Goal: Task Accomplishment & Management: Manage account settings

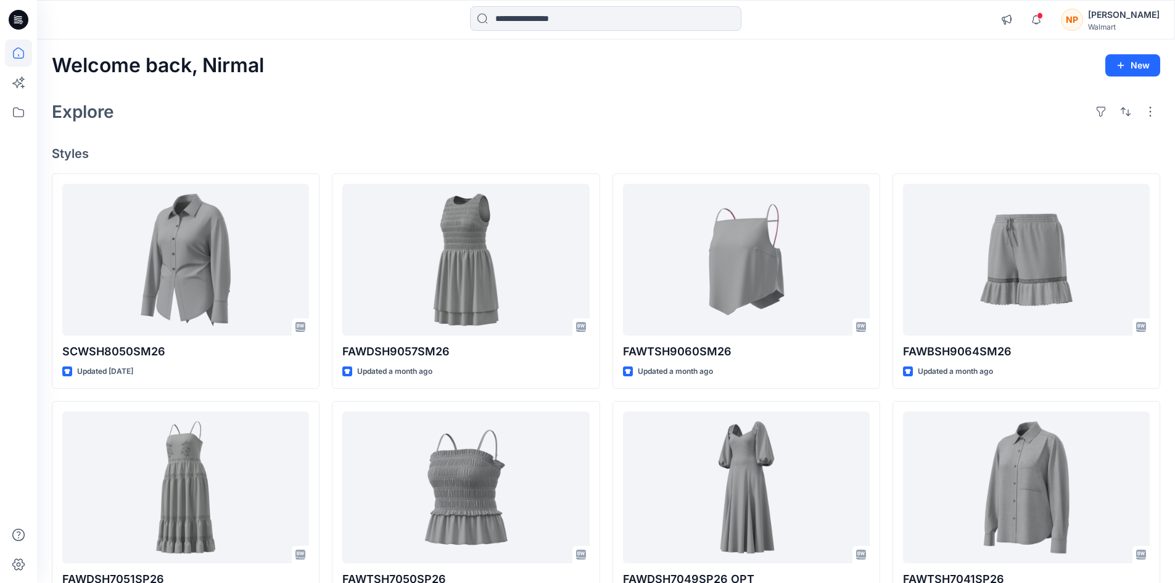
click at [1129, 17] on div "[PERSON_NAME]" at bounding box center [1124, 14] width 72 height 15
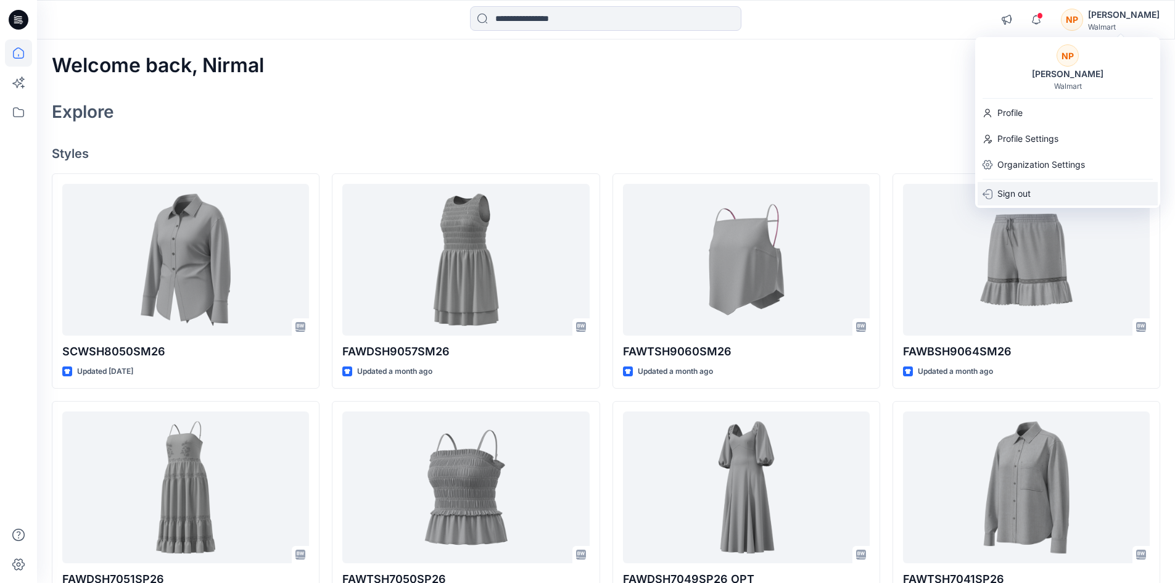
click at [1021, 200] on p "Sign out" at bounding box center [1013, 193] width 33 height 23
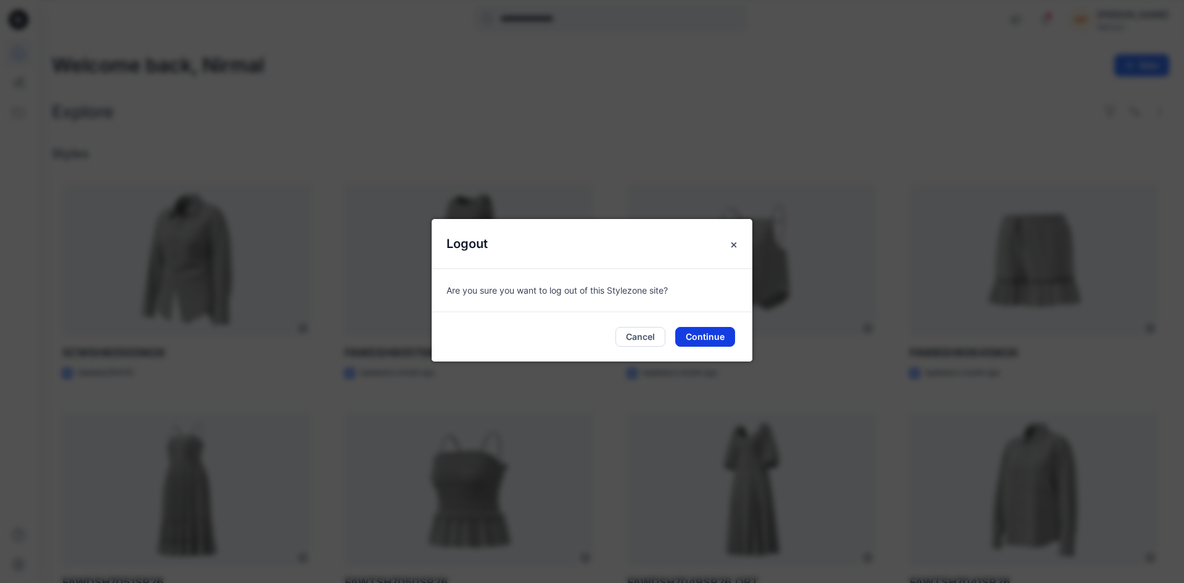
click at [706, 337] on button "Continue" at bounding box center [705, 337] width 60 height 20
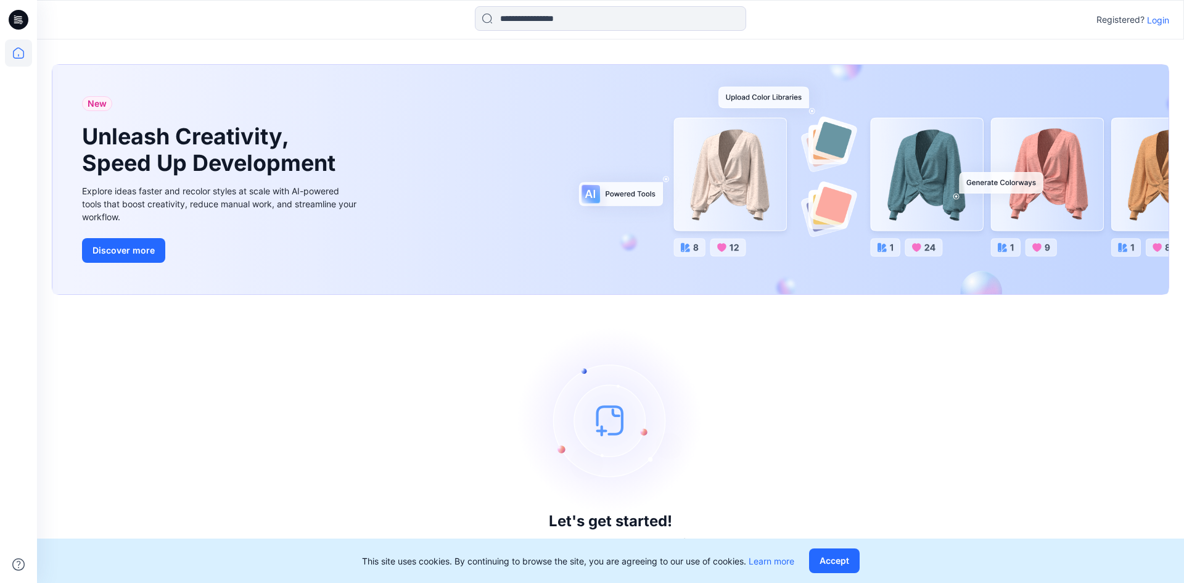
click at [1160, 23] on p "Login" at bounding box center [1158, 20] width 22 height 13
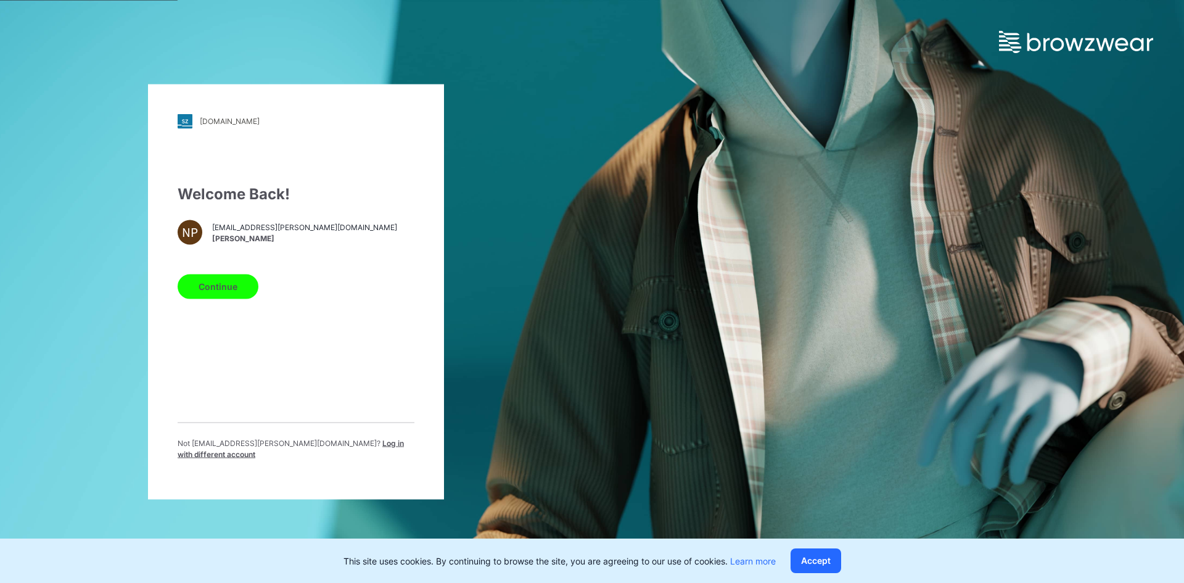
click at [353, 447] on span "Log in with different account" at bounding box center [291, 448] width 226 height 20
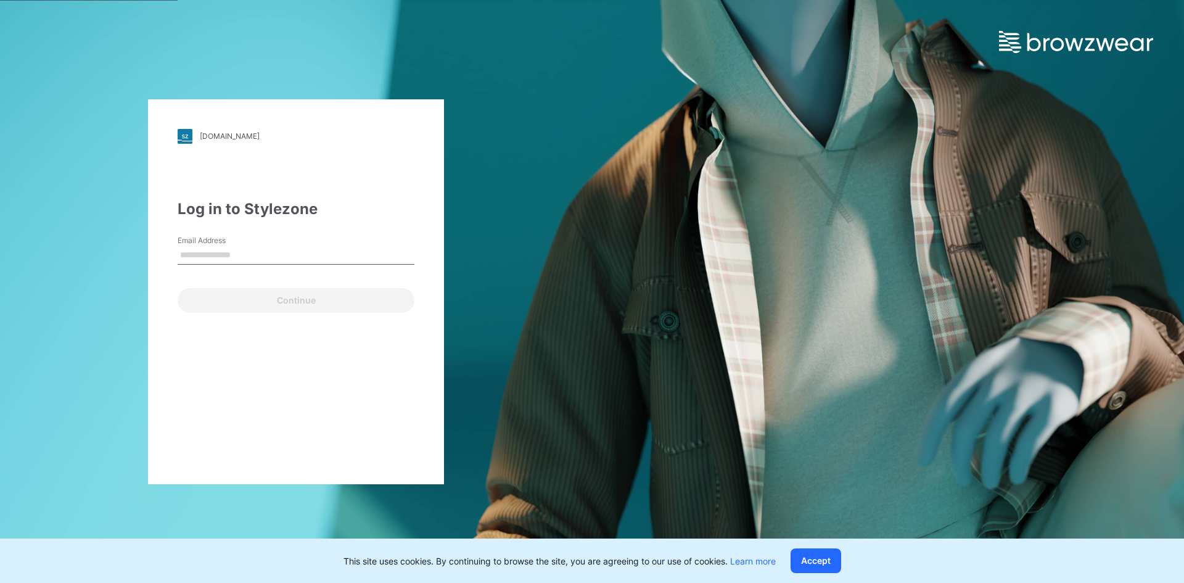
click at [241, 251] on input "Email Address" at bounding box center [296, 255] width 237 height 19
type input "**********"
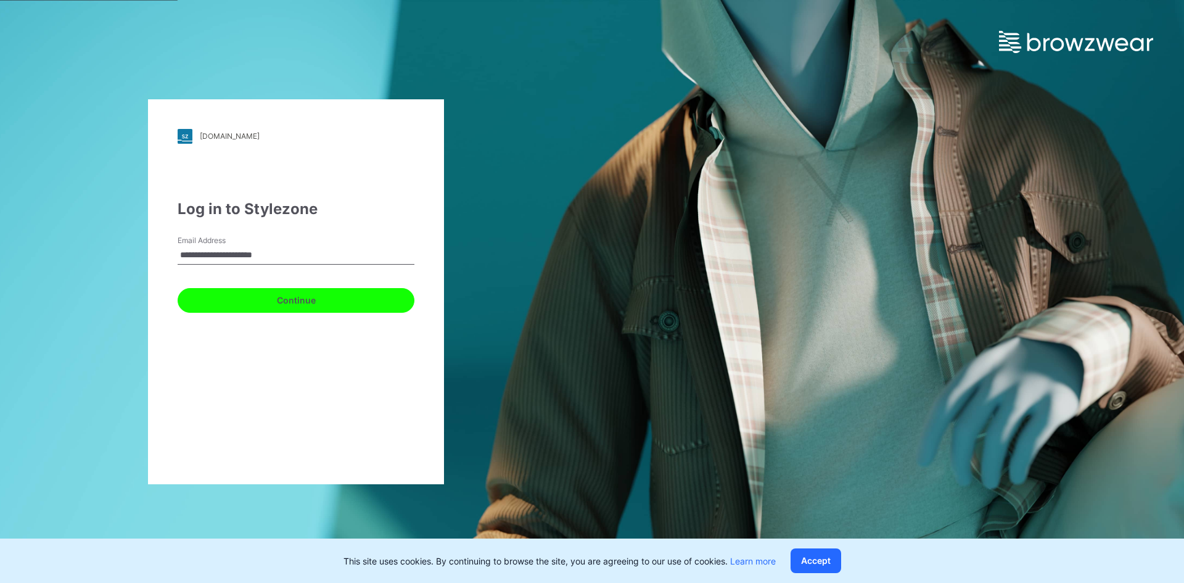
drag, startPoint x: 229, startPoint y: 311, endPoint x: 226, endPoint y: 294, distance: 17.5
click at [228, 311] on button "Continue" at bounding box center [296, 300] width 237 height 25
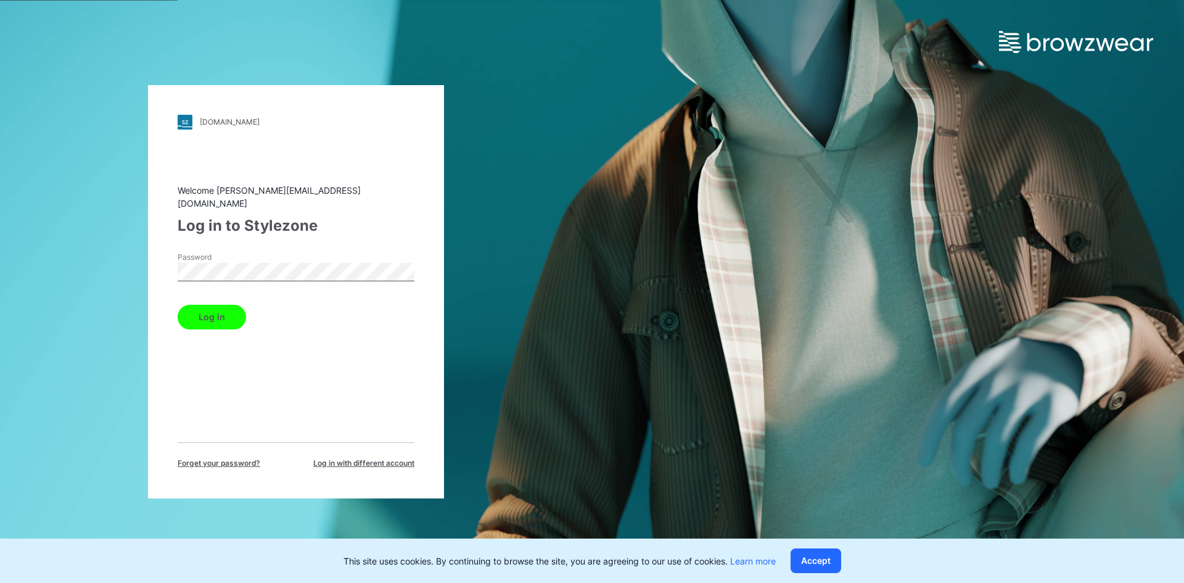
click at [204, 316] on button "Log in" at bounding box center [212, 317] width 68 height 25
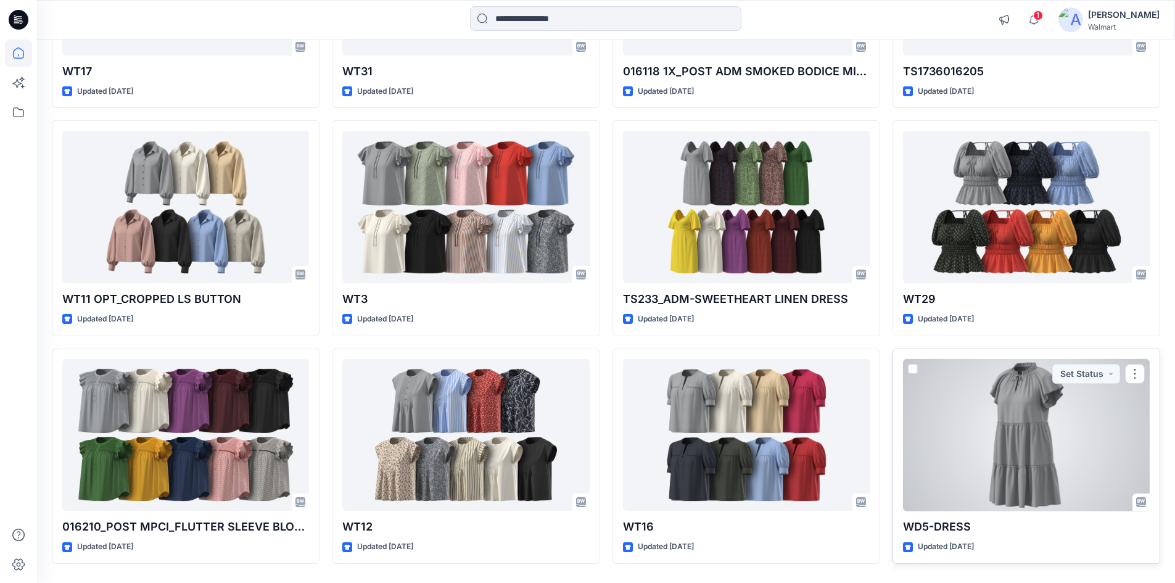
scroll to position [2370, 0]
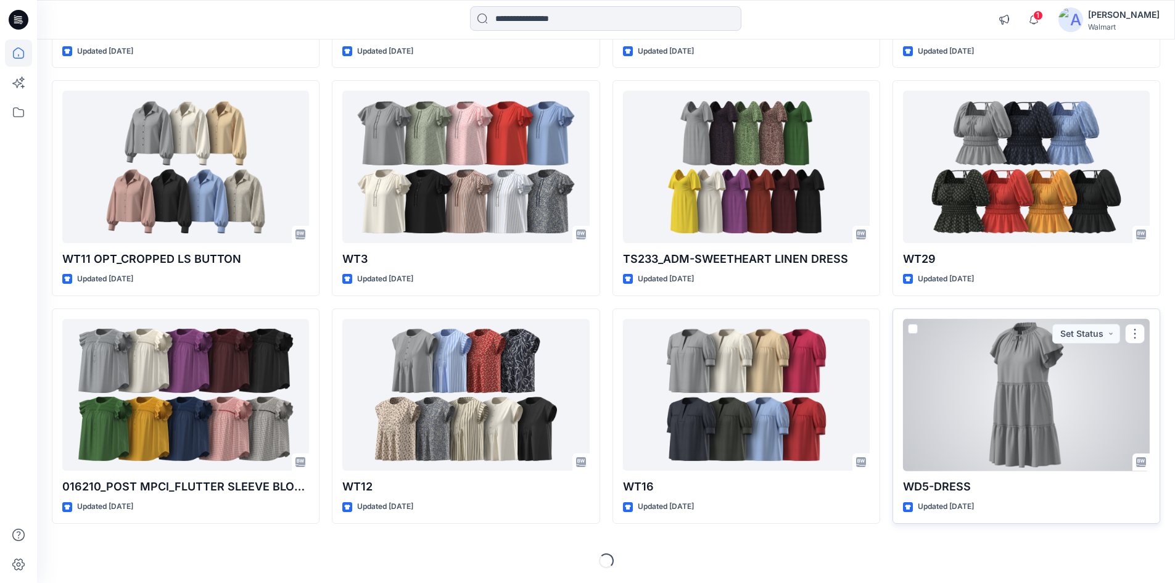
click at [1032, 379] on div at bounding box center [1026, 395] width 247 height 152
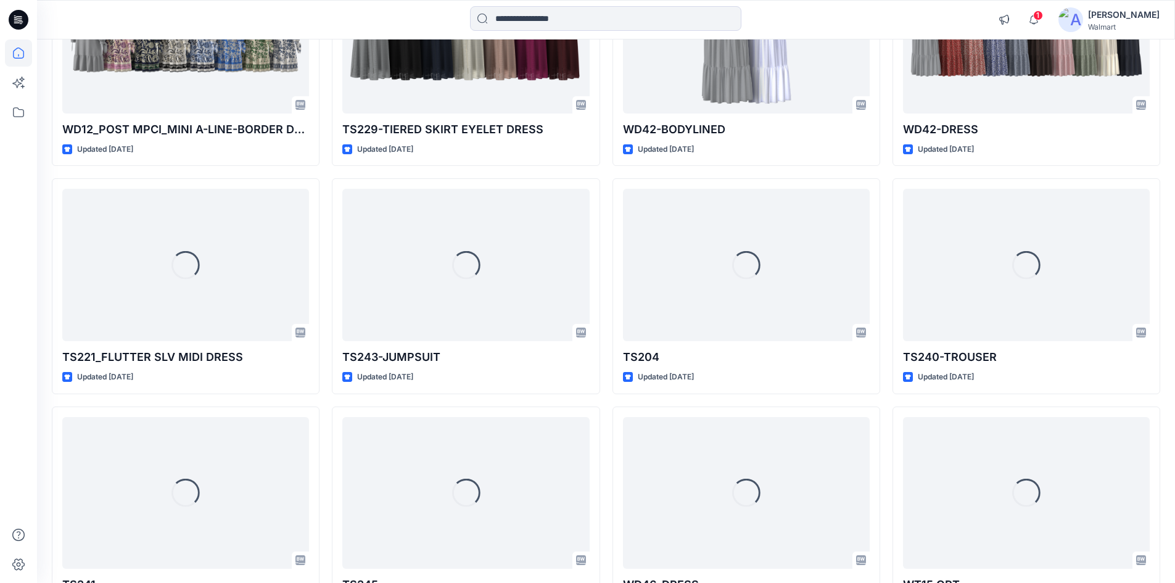
scroll to position [3423, 0]
